Goal: Check status: Check status

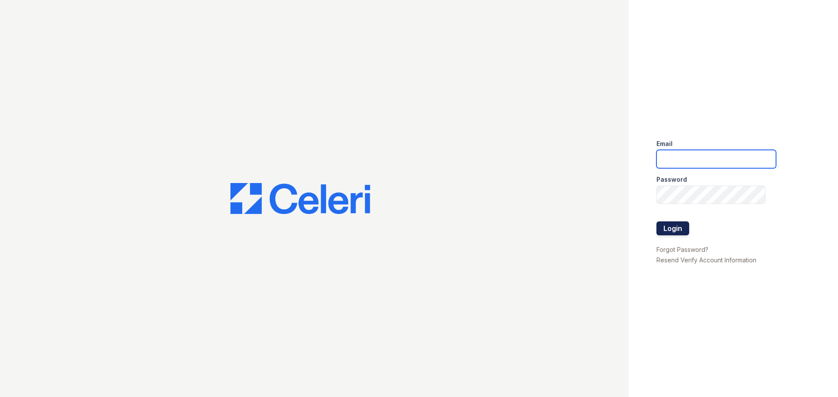
type input "arriveupperkirby@trinity-pm.com"
click at [676, 230] on button "Login" at bounding box center [672, 229] width 33 height 14
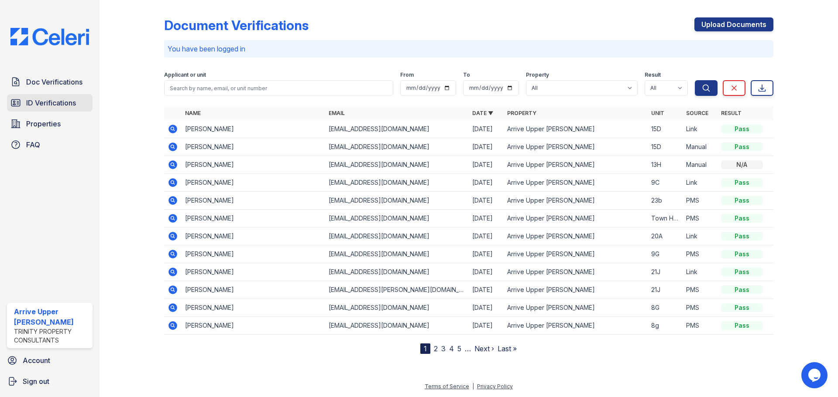
click at [71, 105] on span "ID Verifications" at bounding box center [51, 103] width 50 height 10
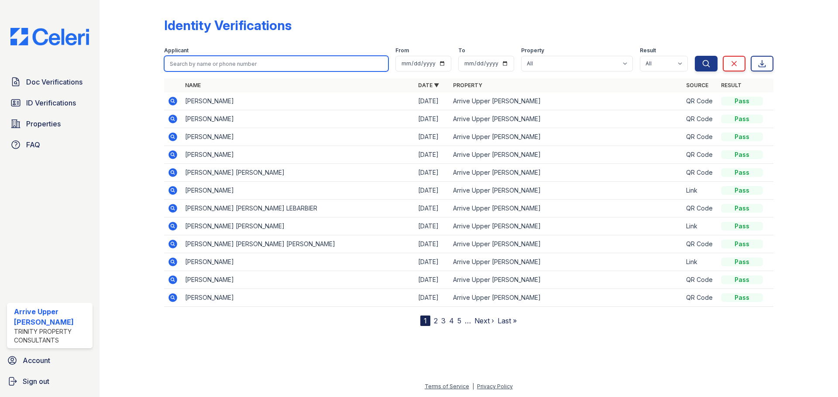
click at [233, 64] on input "search" at bounding box center [276, 64] width 224 height 16
type input "[DEMOGRAPHIC_DATA]"
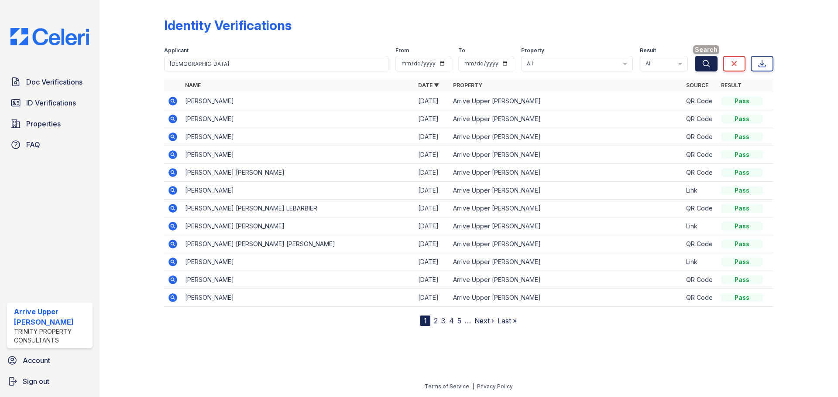
click at [697, 65] on button "Search" at bounding box center [706, 64] width 23 height 16
